Goal: Use online tool/utility: Utilize a website feature to perform a specific function

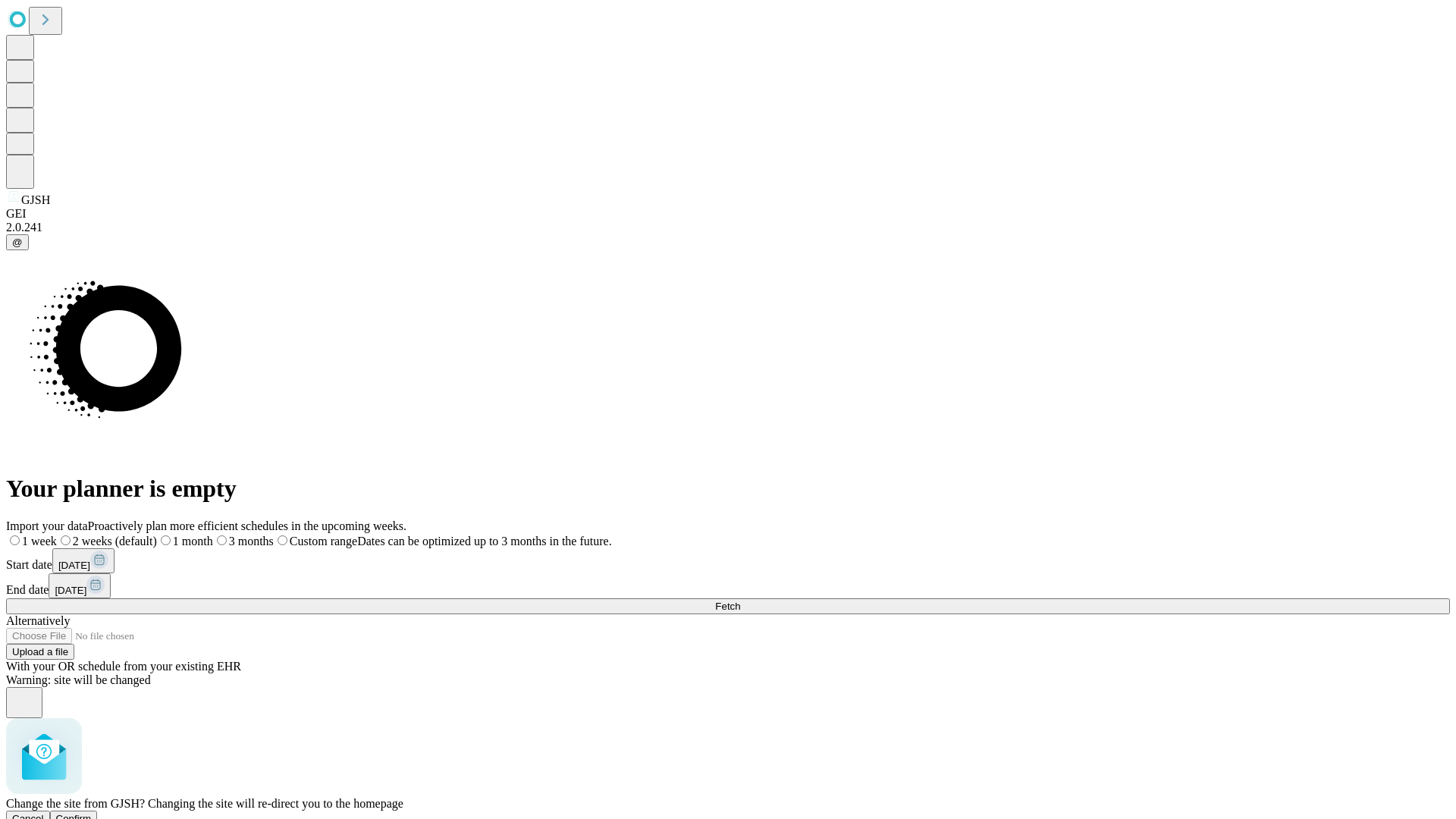
click at [92, 813] on span "Confirm" at bounding box center [74, 818] width 36 height 11
click at [137, 535] on label "2 weeks (default)" at bounding box center [92, 541] width 90 height 13
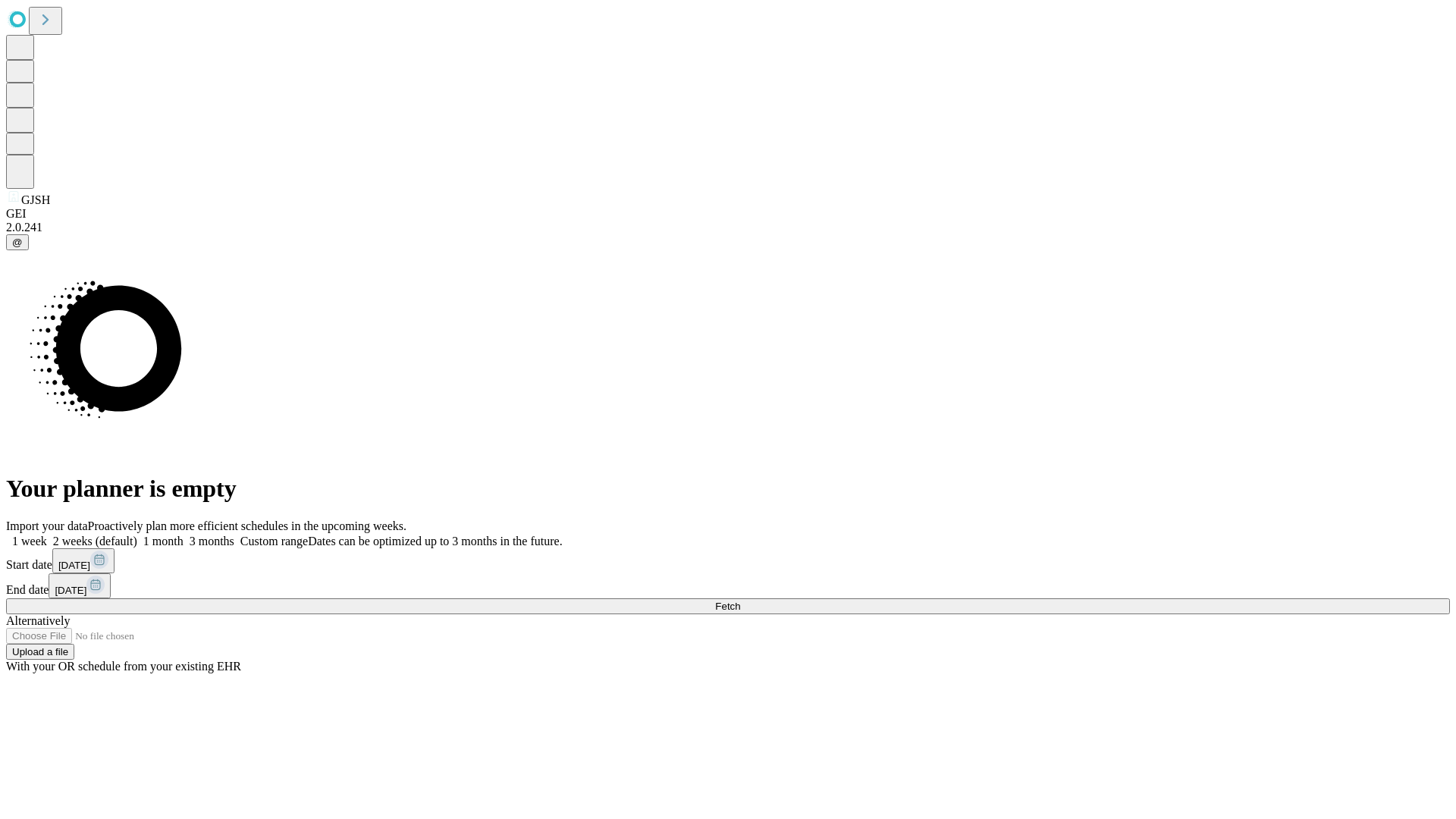
click at [740, 600] on span "Fetch" at bounding box center [728, 605] width 25 height 11
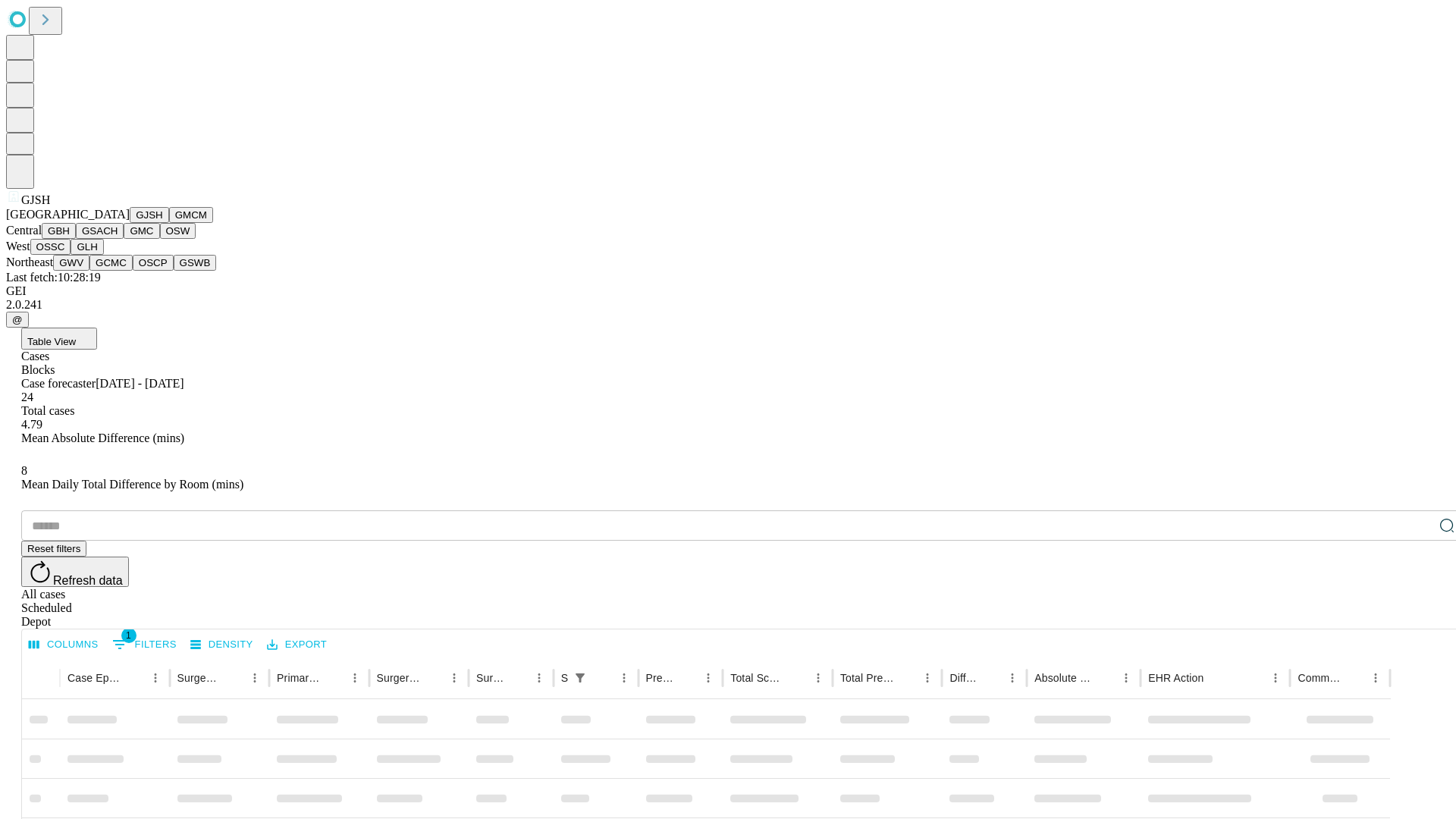
click at [169, 223] on button "GMCM" at bounding box center [191, 214] width 44 height 16
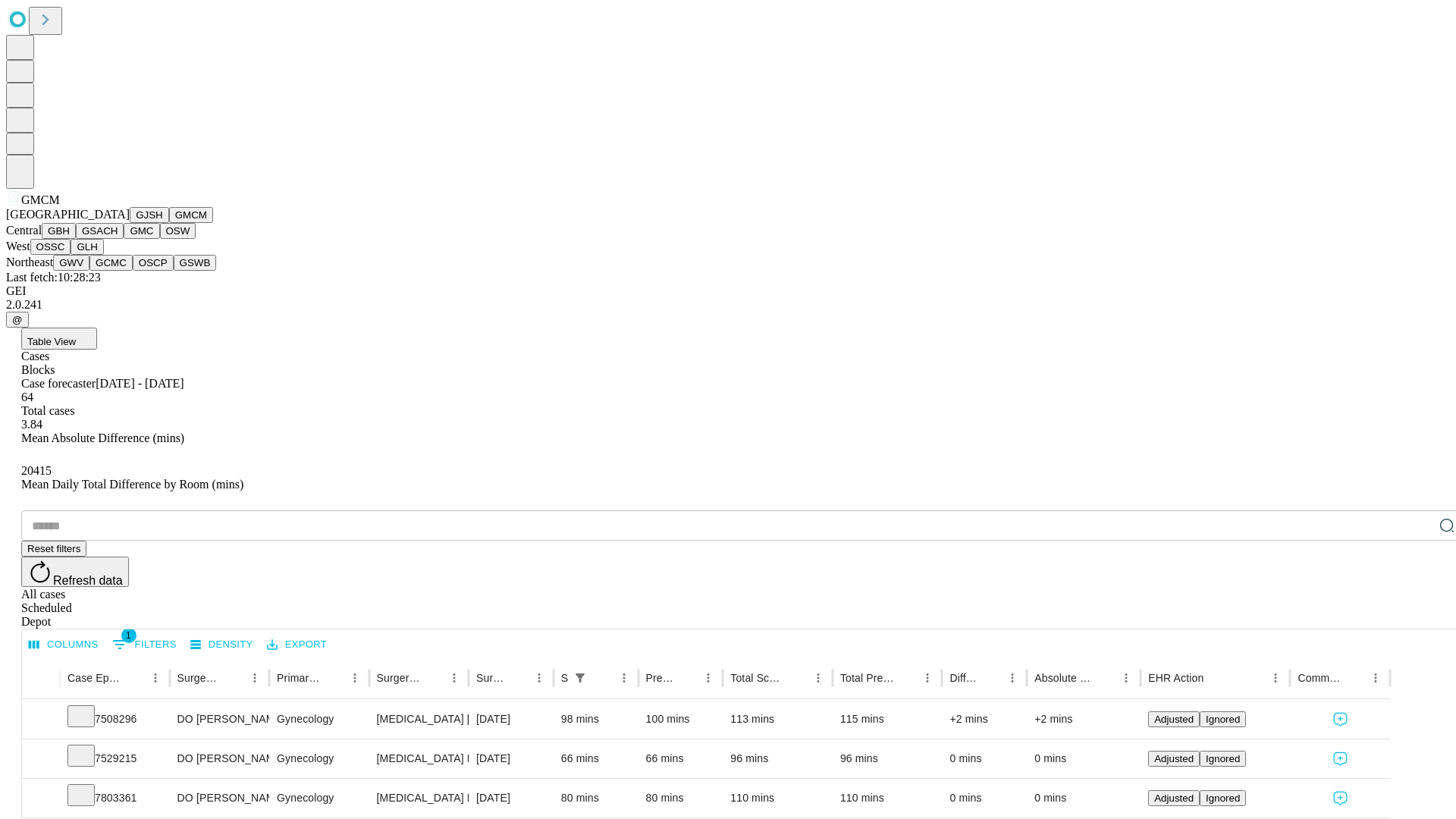
click at [76, 239] on button "GBH" at bounding box center [59, 230] width 34 height 16
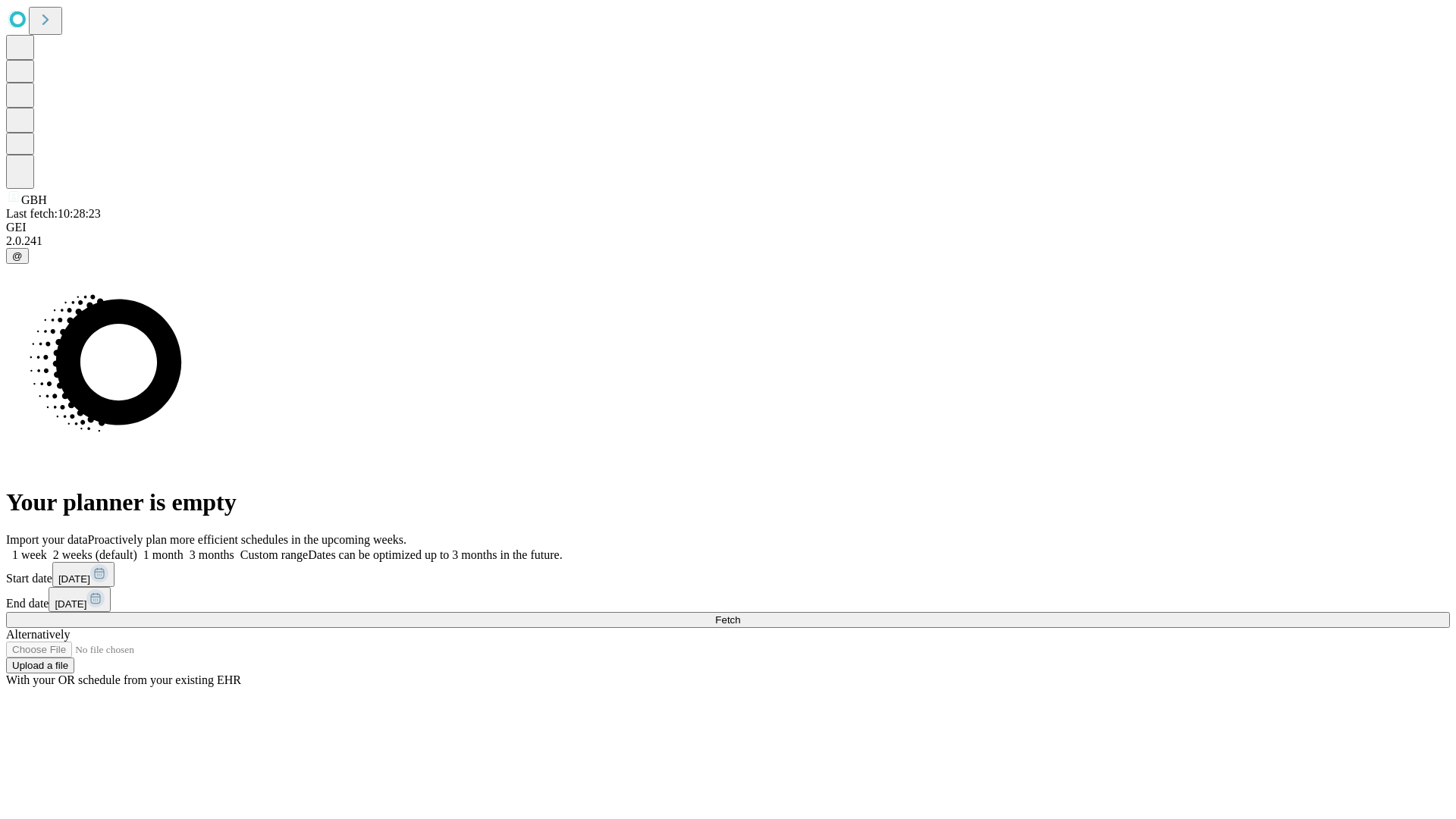
click at [740, 614] on span "Fetch" at bounding box center [728, 619] width 25 height 11
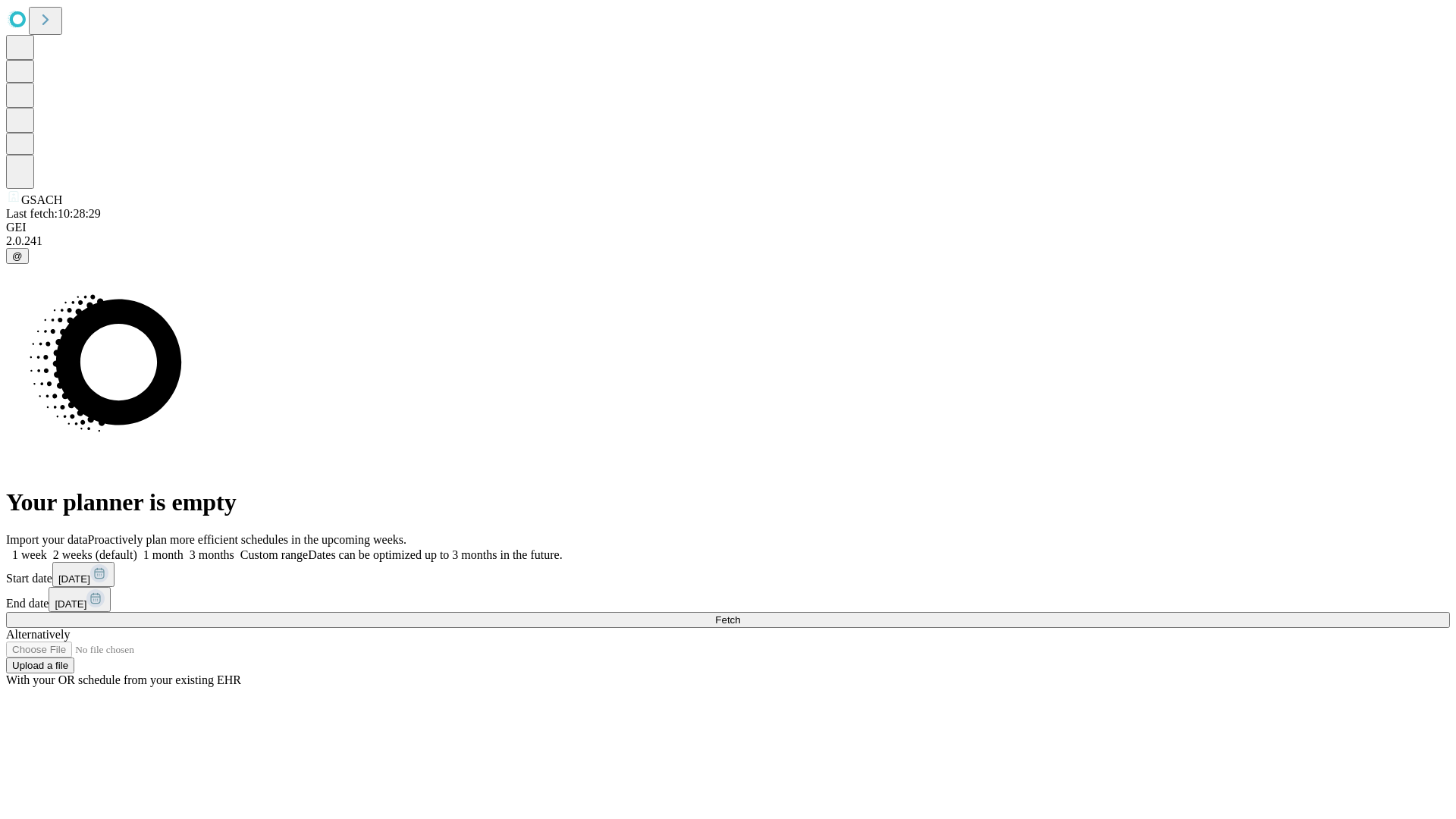
click at [137, 548] on label "2 weeks (default)" at bounding box center [92, 554] width 90 height 13
click at [740, 614] on span "Fetch" at bounding box center [728, 619] width 25 height 11
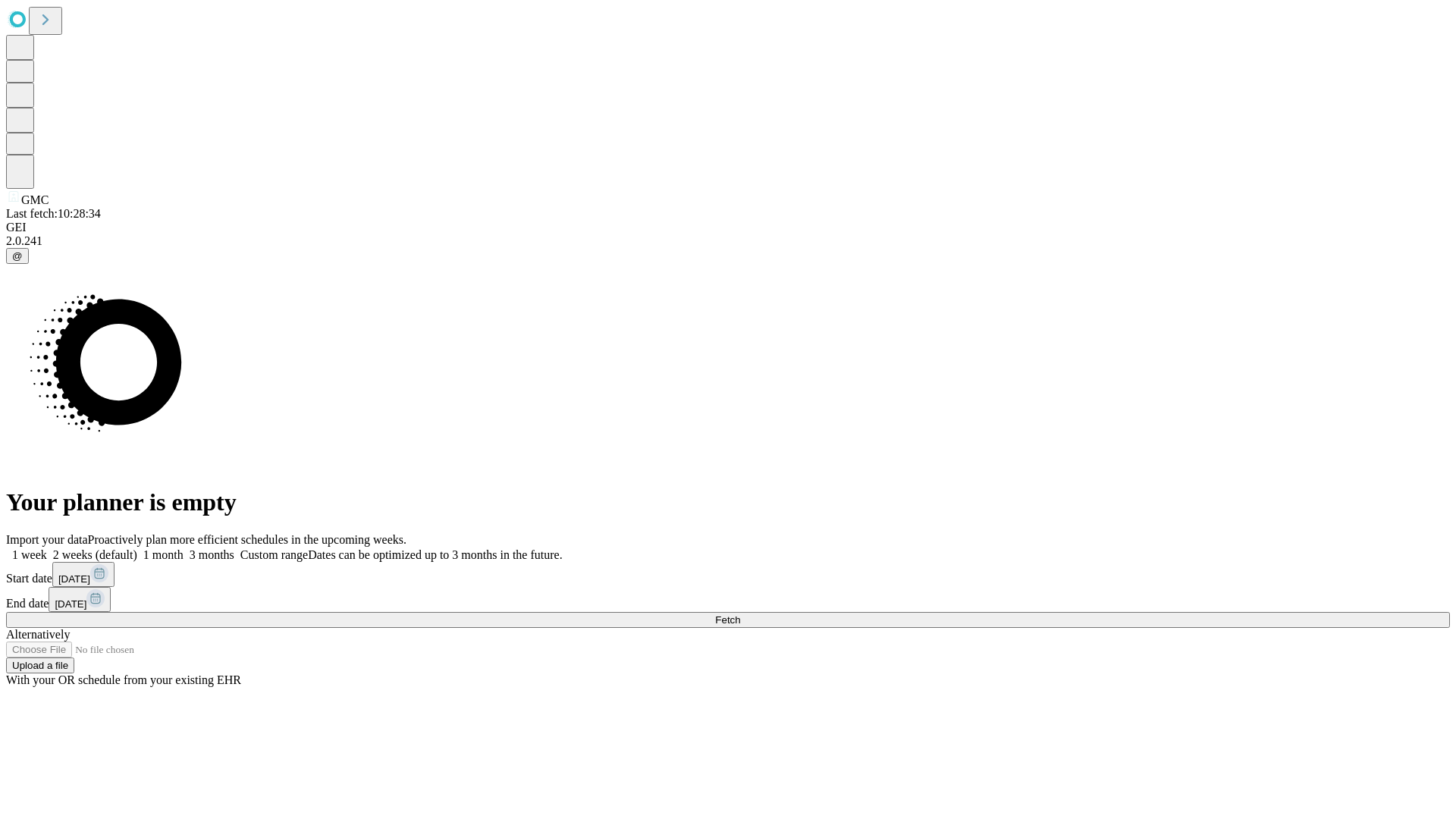
click at [137, 548] on label "2 weeks (default)" at bounding box center [92, 554] width 90 height 13
click at [740, 614] on span "Fetch" at bounding box center [728, 619] width 25 height 11
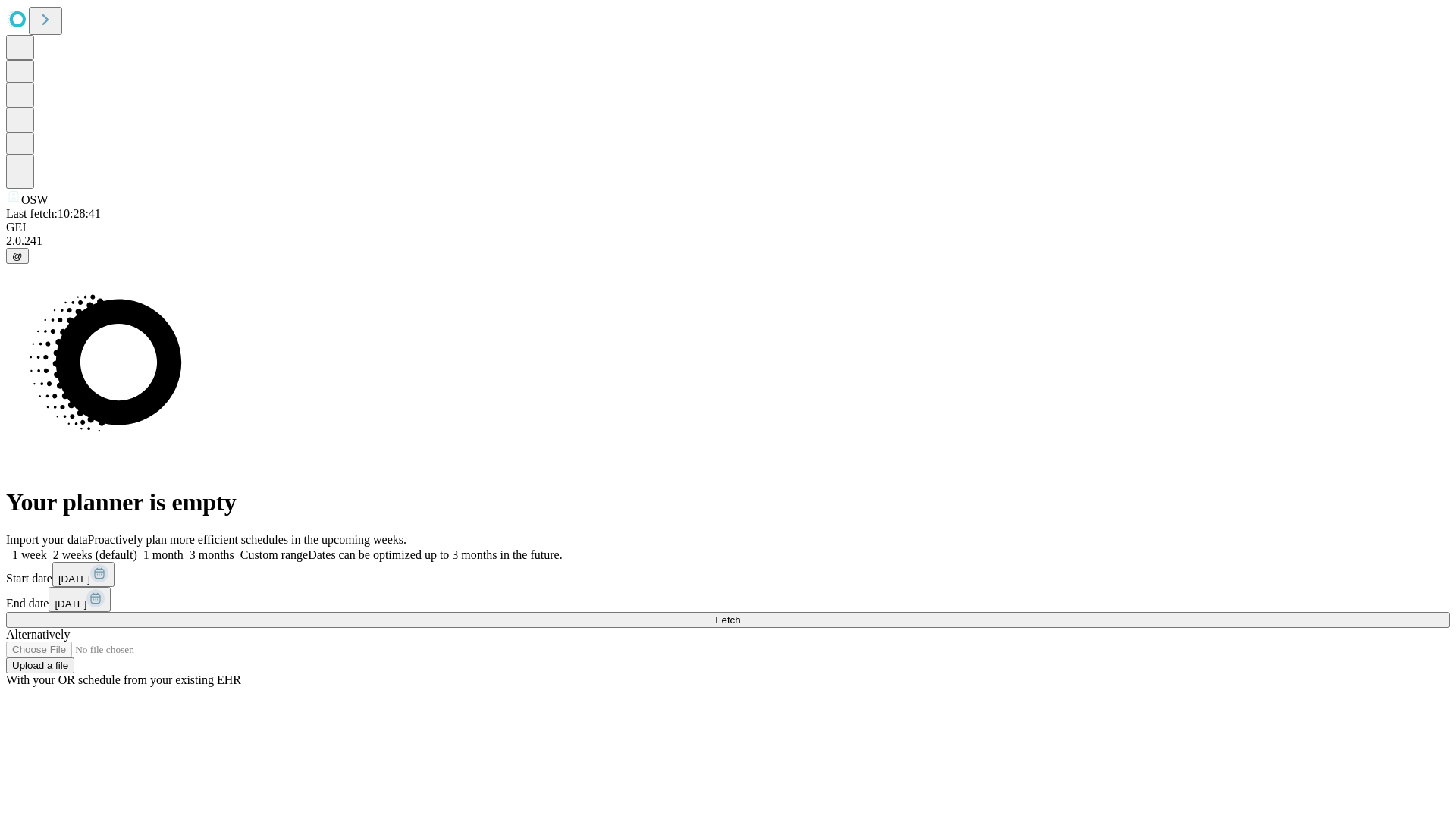
click at [137, 548] on label "2 weeks (default)" at bounding box center [92, 554] width 90 height 13
click at [740, 614] on span "Fetch" at bounding box center [728, 619] width 25 height 11
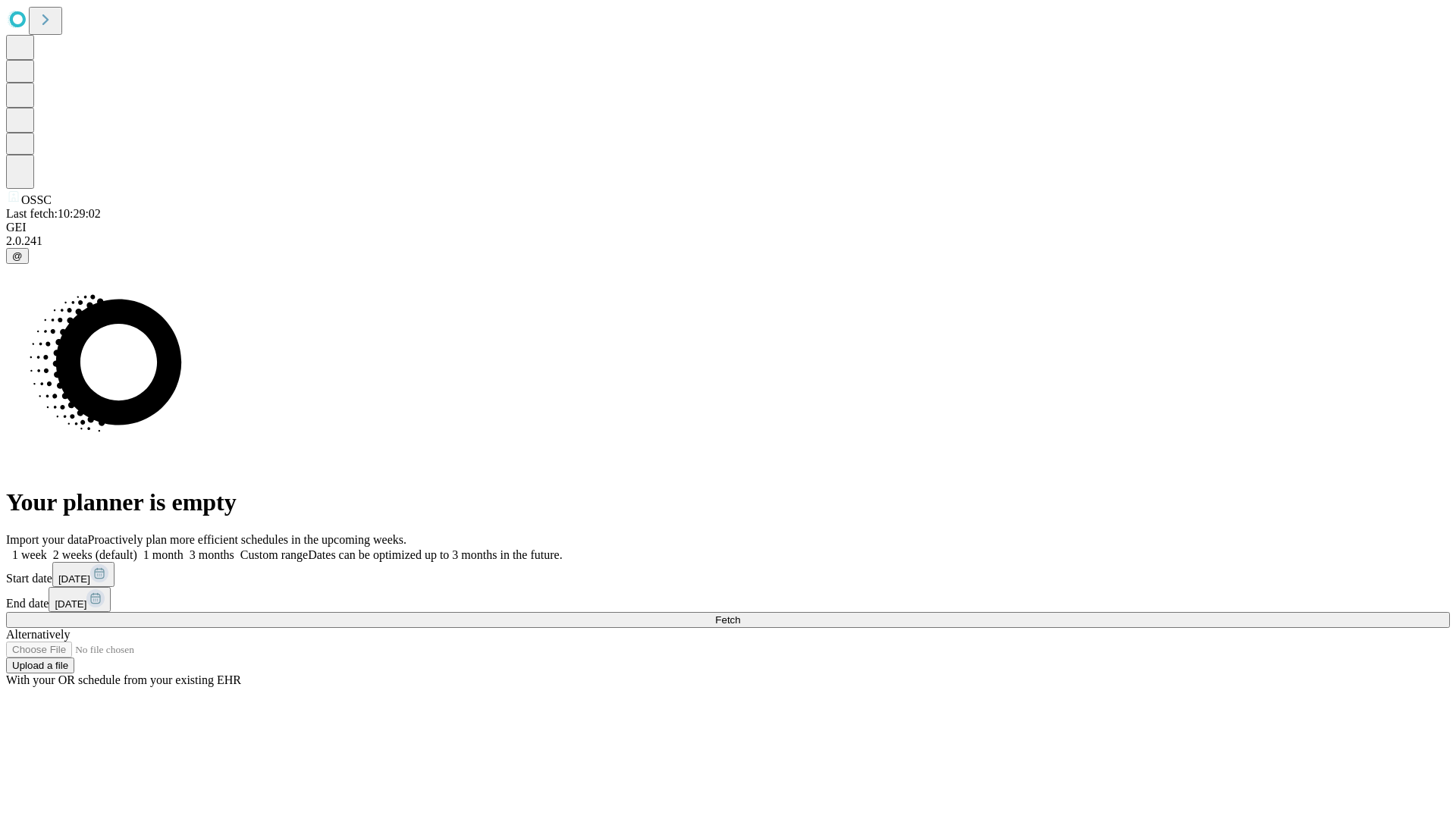
click at [137, 548] on label "2 weeks (default)" at bounding box center [92, 554] width 90 height 13
click at [740, 614] on span "Fetch" at bounding box center [728, 619] width 25 height 11
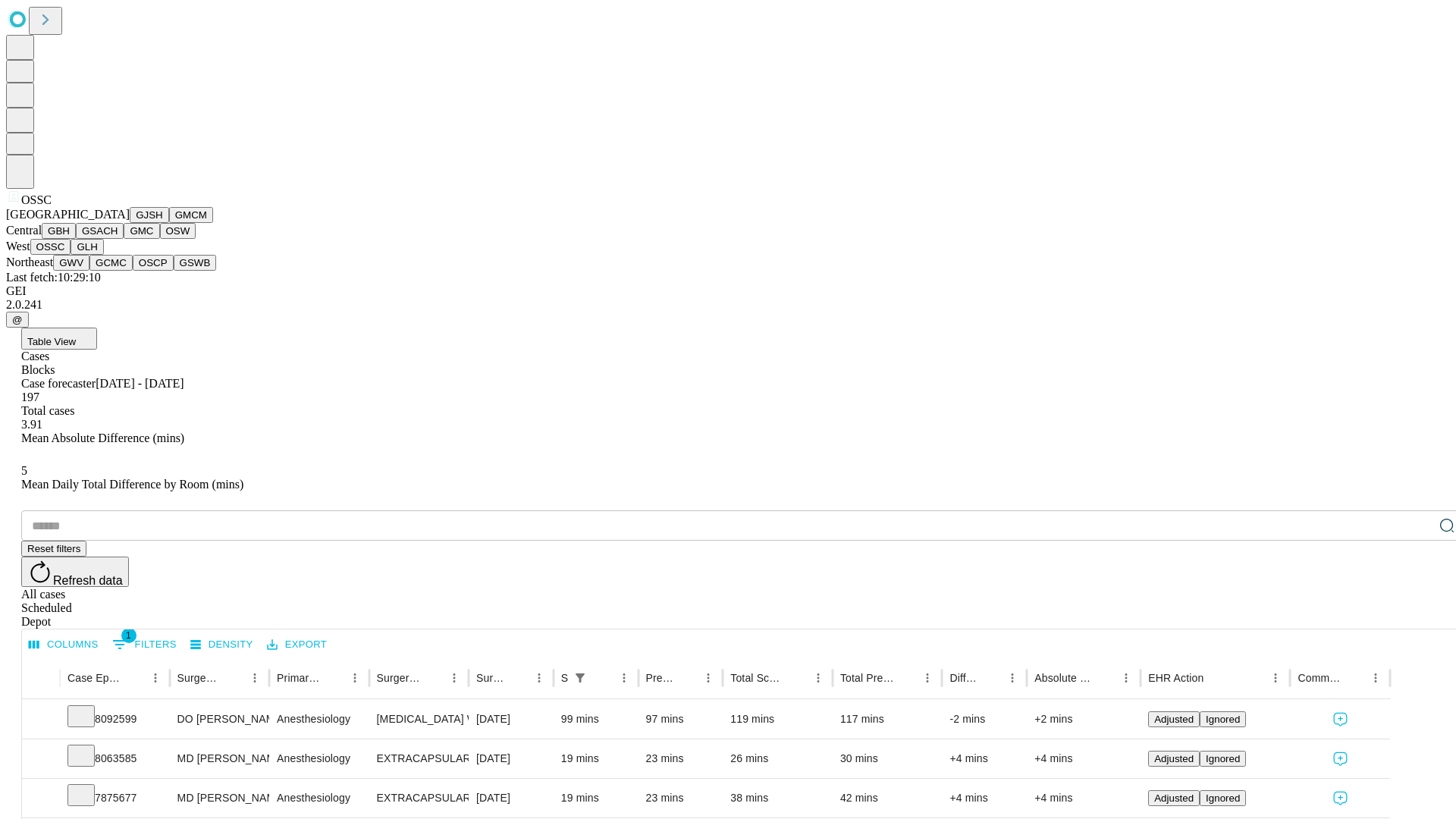
click at [103, 255] on button "GLH" at bounding box center [86, 246] width 33 height 16
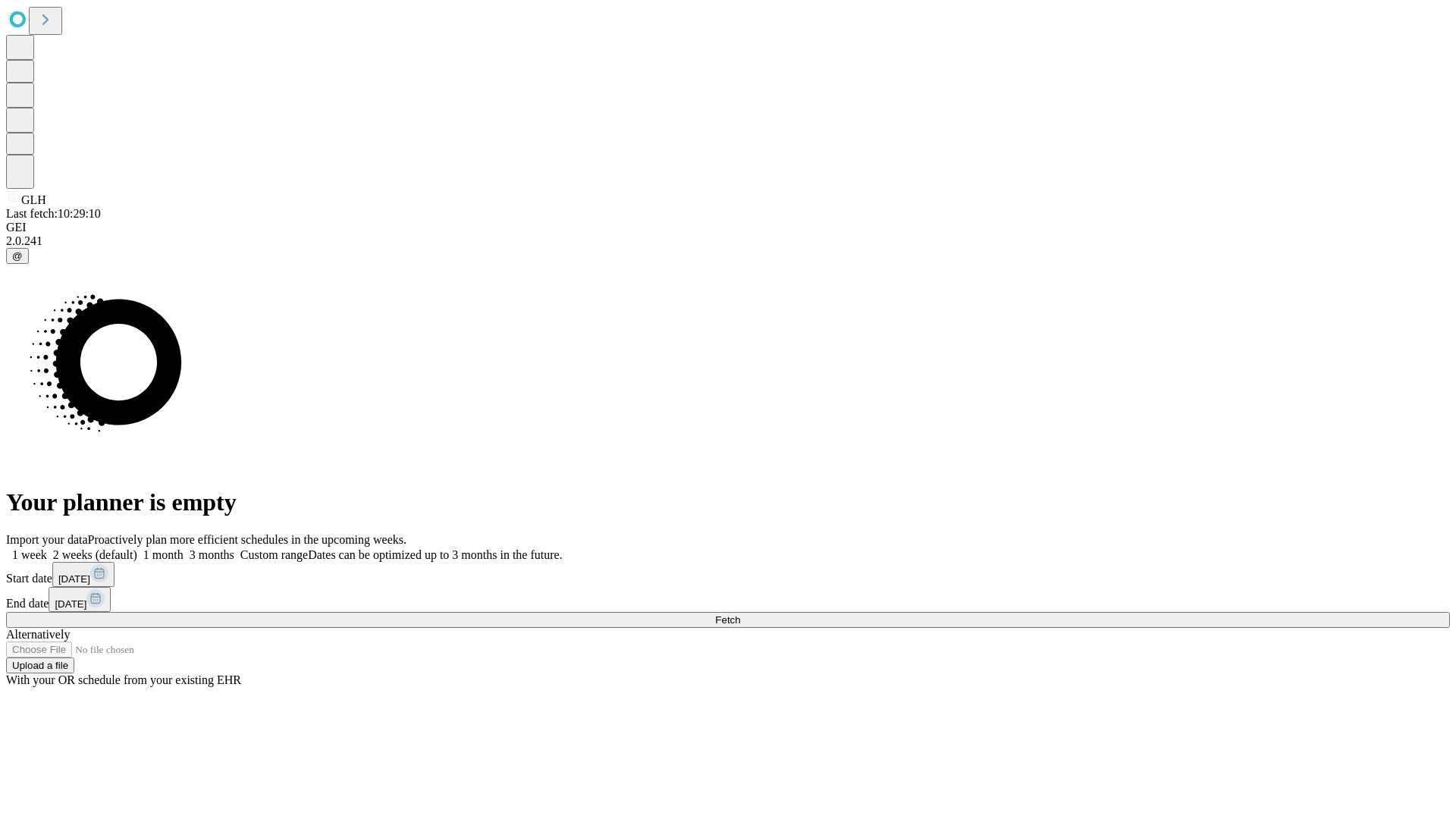
click at [137, 548] on label "2 weeks (default)" at bounding box center [92, 554] width 90 height 13
click at [740, 614] on span "Fetch" at bounding box center [728, 619] width 25 height 11
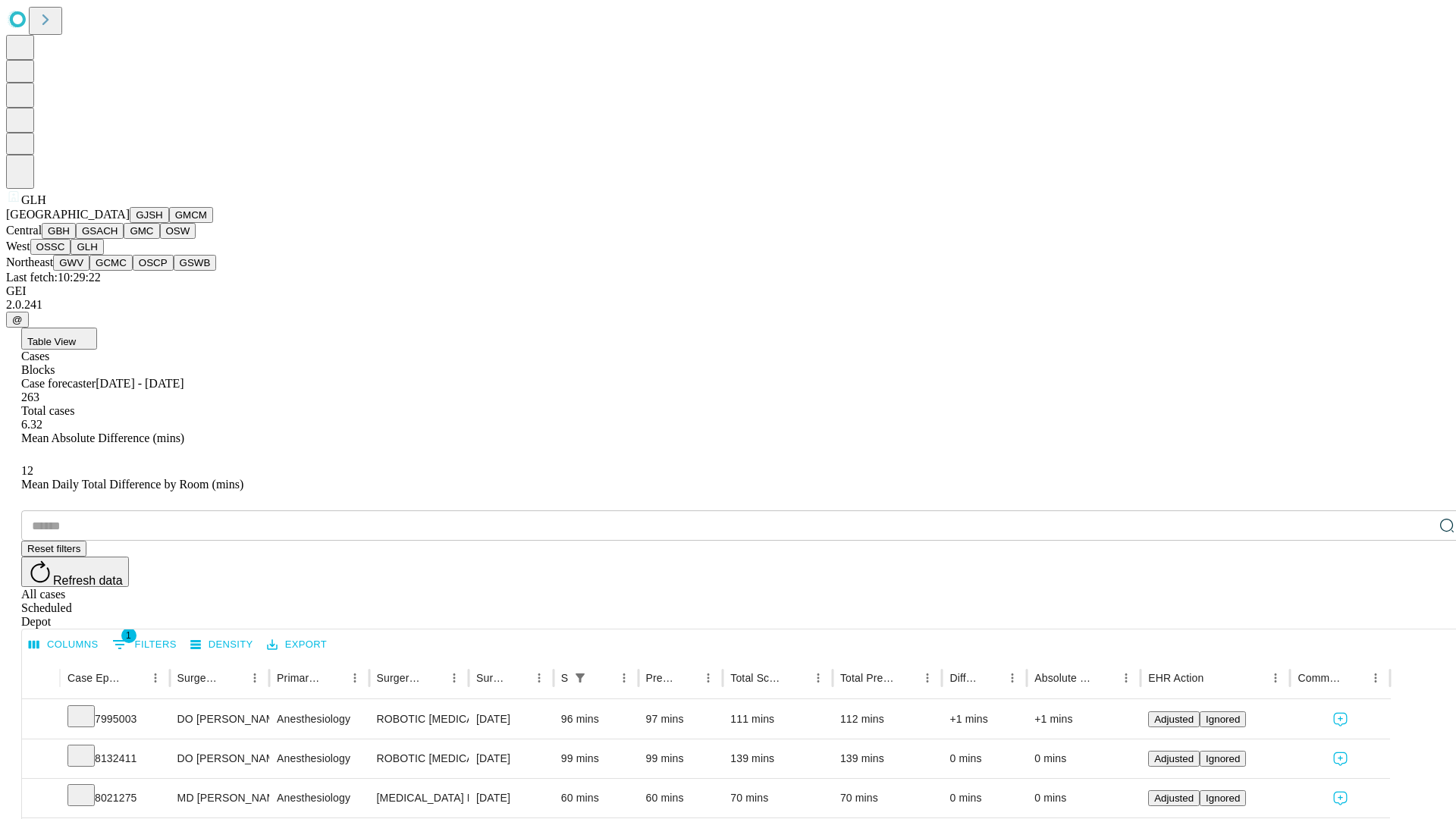
click at [89, 271] on button "GWV" at bounding box center [72, 262] width 37 height 16
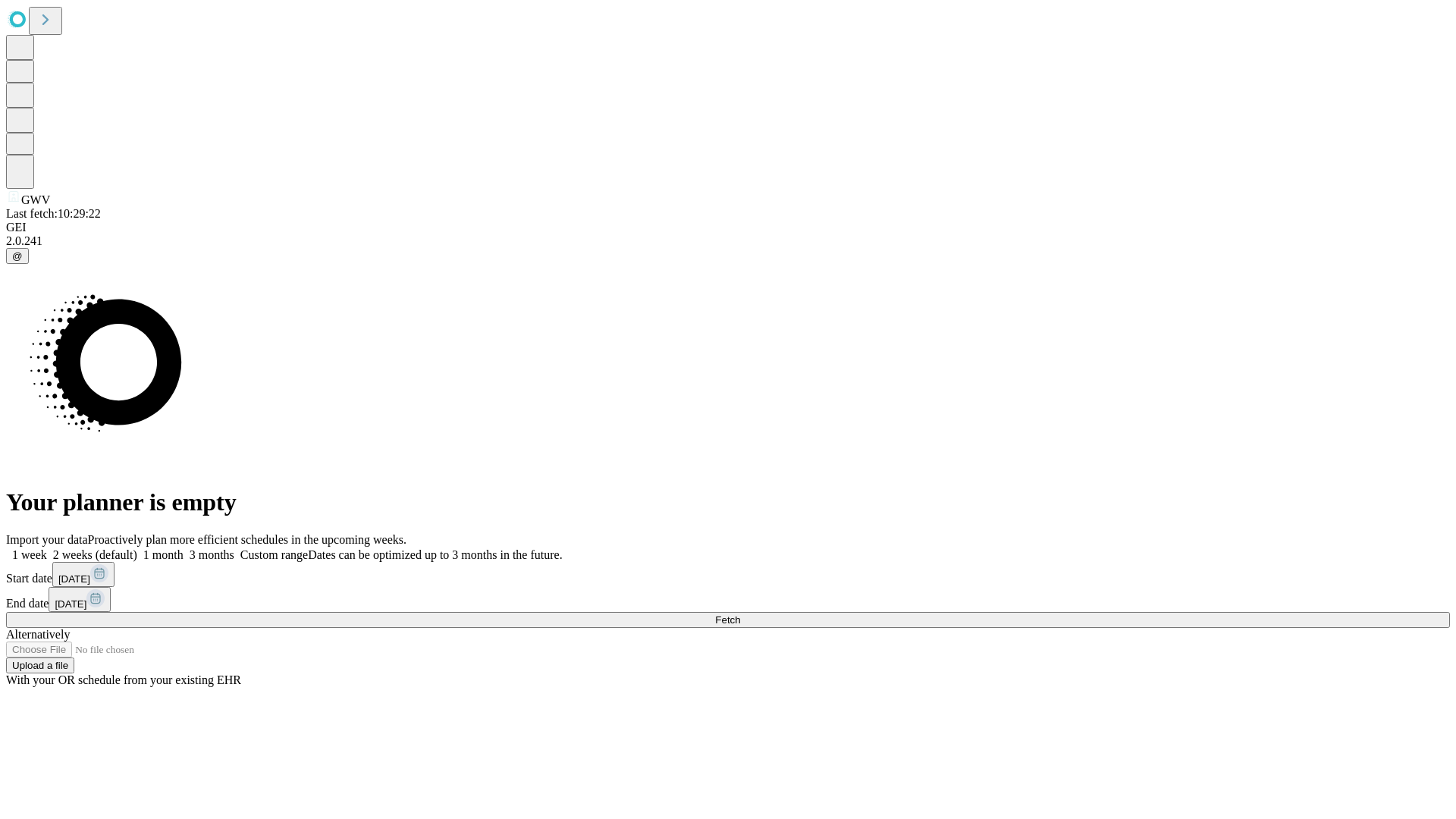
click at [137, 548] on label "2 weeks (default)" at bounding box center [92, 554] width 90 height 13
click at [740, 614] on span "Fetch" at bounding box center [728, 619] width 25 height 11
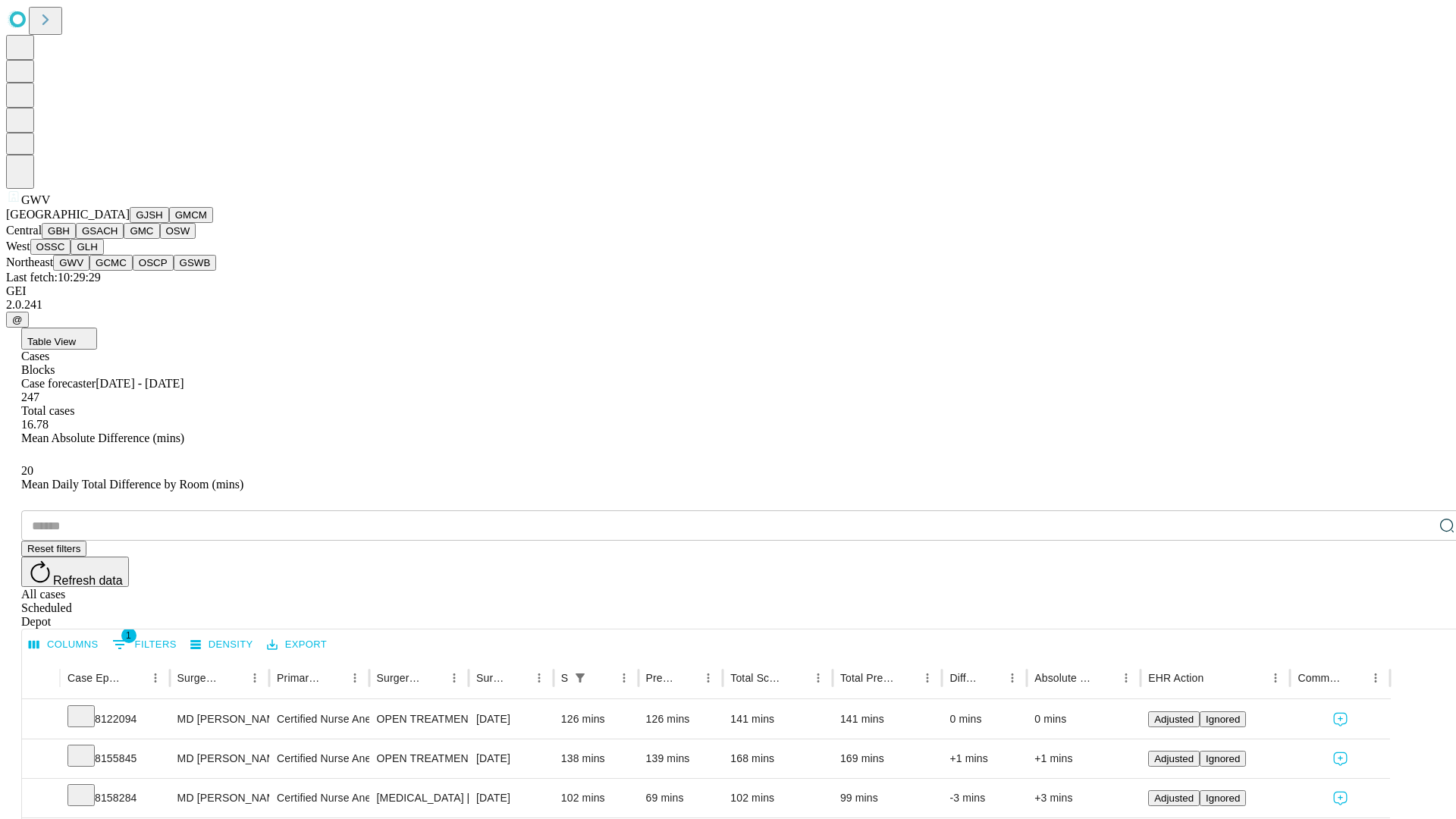
click at [117, 271] on button "GCMC" at bounding box center [111, 262] width 43 height 16
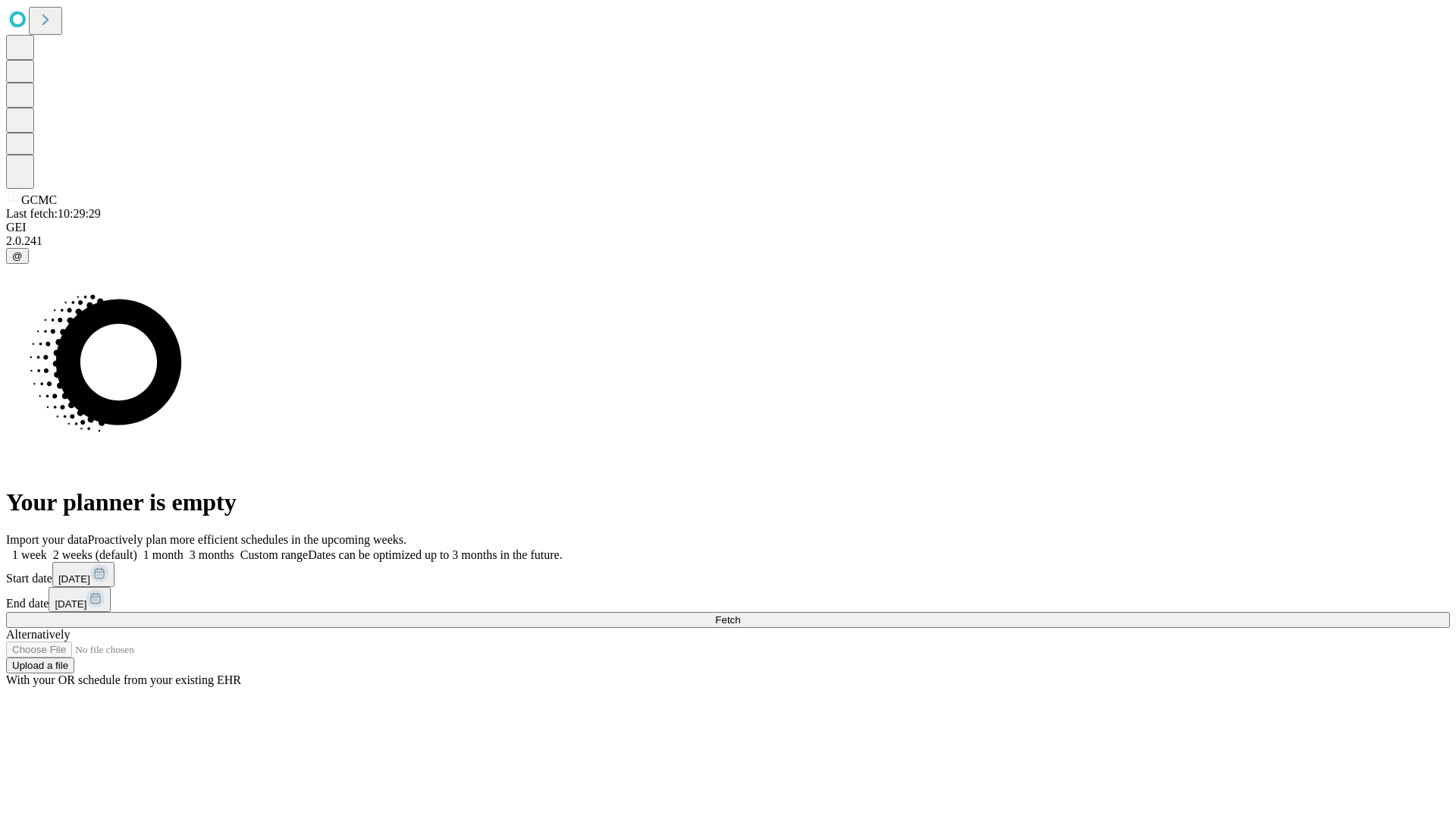
click at [137, 548] on label "2 weeks (default)" at bounding box center [92, 554] width 90 height 13
click at [740, 614] on span "Fetch" at bounding box center [728, 619] width 25 height 11
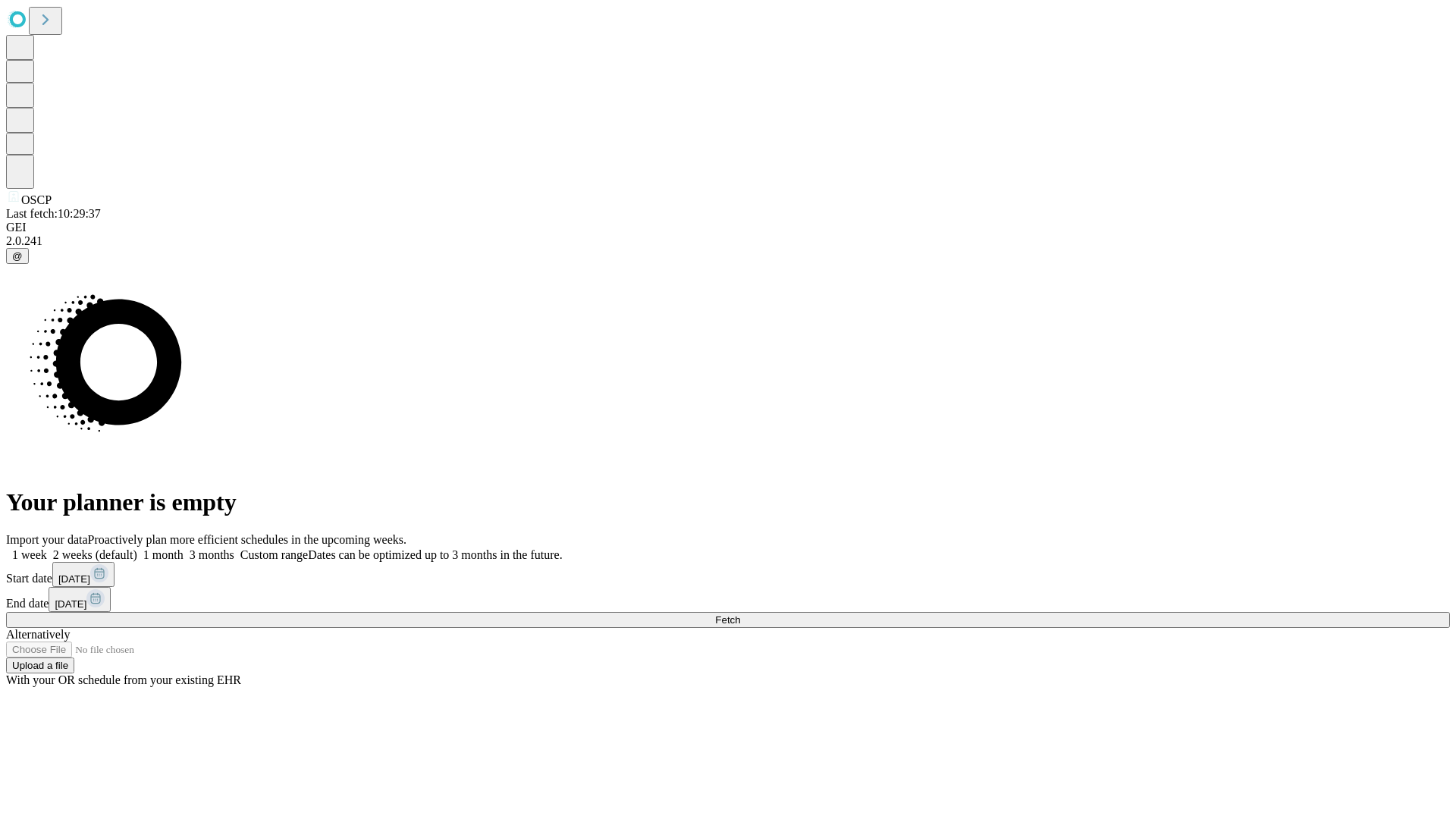
click at [137, 548] on label "2 weeks (default)" at bounding box center [92, 554] width 90 height 13
click at [740, 614] on span "Fetch" at bounding box center [728, 619] width 25 height 11
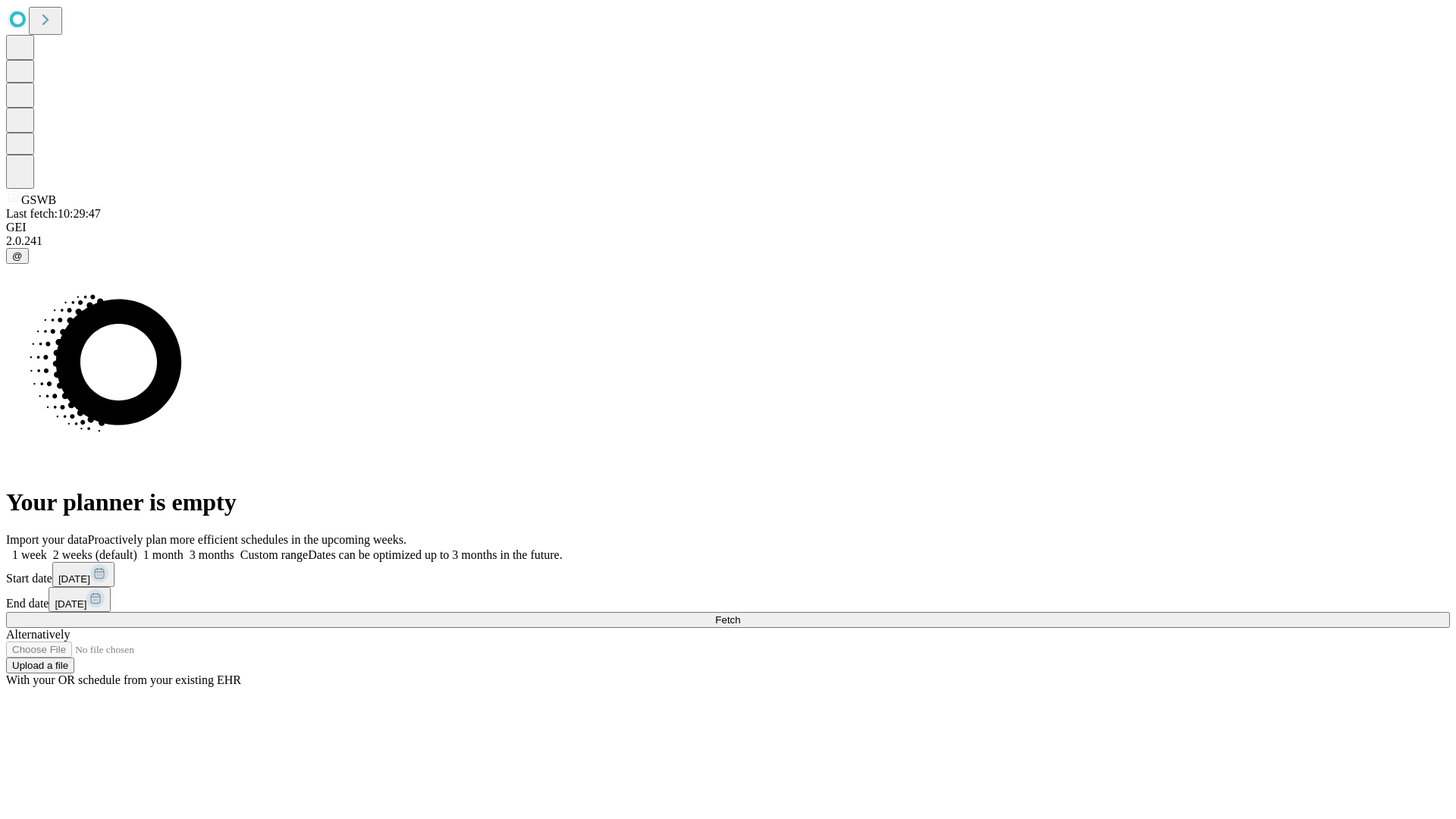
click at [137, 548] on label "2 weeks (default)" at bounding box center [92, 554] width 90 height 13
click at [740, 614] on span "Fetch" at bounding box center [728, 619] width 25 height 11
